Goal: Information Seeking & Learning: Learn about a topic

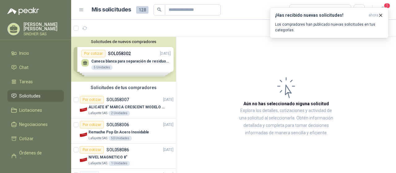
click at [34, 97] on span "Solicitudes" at bounding box center [29, 95] width 21 height 7
click at [383, 15] on icon "button" at bounding box center [380, 15] width 5 height 5
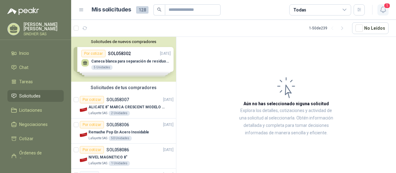
click at [386, 7] on span "1" at bounding box center [387, 6] width 7 height 6
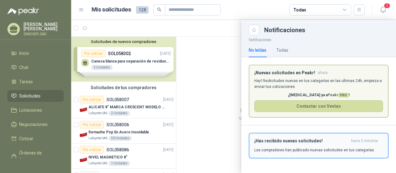
click at [287, 141] on h3 "¡Has recibido nuevas solicitudes!" at bounding box center [301, 140] width 94 height 5
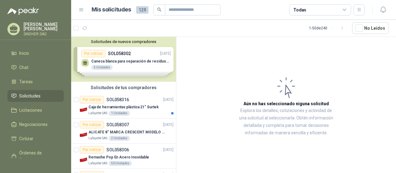
click at [36, 92] on span "Solicitudes" at bounding box center [29, 95] width 21 height 7
click at [140, 105] on p "Caja de herramientas plástica 21" Surtek" at bounding box center [123, 107] width 70 height 6
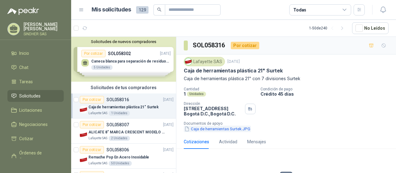
click at [204, 127] on button "Caja de herramientas Surtek.JPG" at bounding box center [217, 129] width 67 height 6
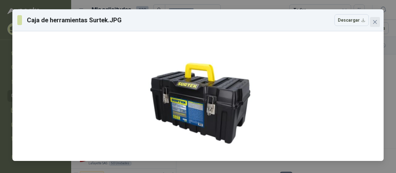
click at [376, 23] on icon "close" at bounding box center [374, 21] width 5 height 5
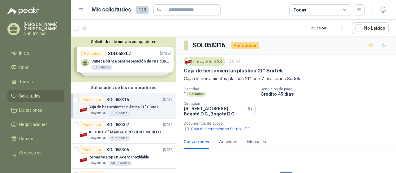
click at [184, 71] on p "Caja de herramientas plástica 21" Surtek" at bounding box center [233, 70] width 99 height 6
click at [183, 77] on div "Lafayette SAS [DATE] Caja de herramientas plástica 21" Surtek Caja de herramien…" at bounding box center [286, 94] width 220 height 80
drag, startPoint x: 184, startPoint y: 78, endPoint x: 301, endPoint y: 78, distance: 116.6
click at [301, 78] on p "Caja de herramientas plástica 21" con 7 divisiones Surtek" at bounding box center [286, 78] width 205 height 7
copy p "Caja de herramientas plástica 21" con 7 divisiones Surtek"
